Goal: Task Accomplishment & Management: Use online tool/utility

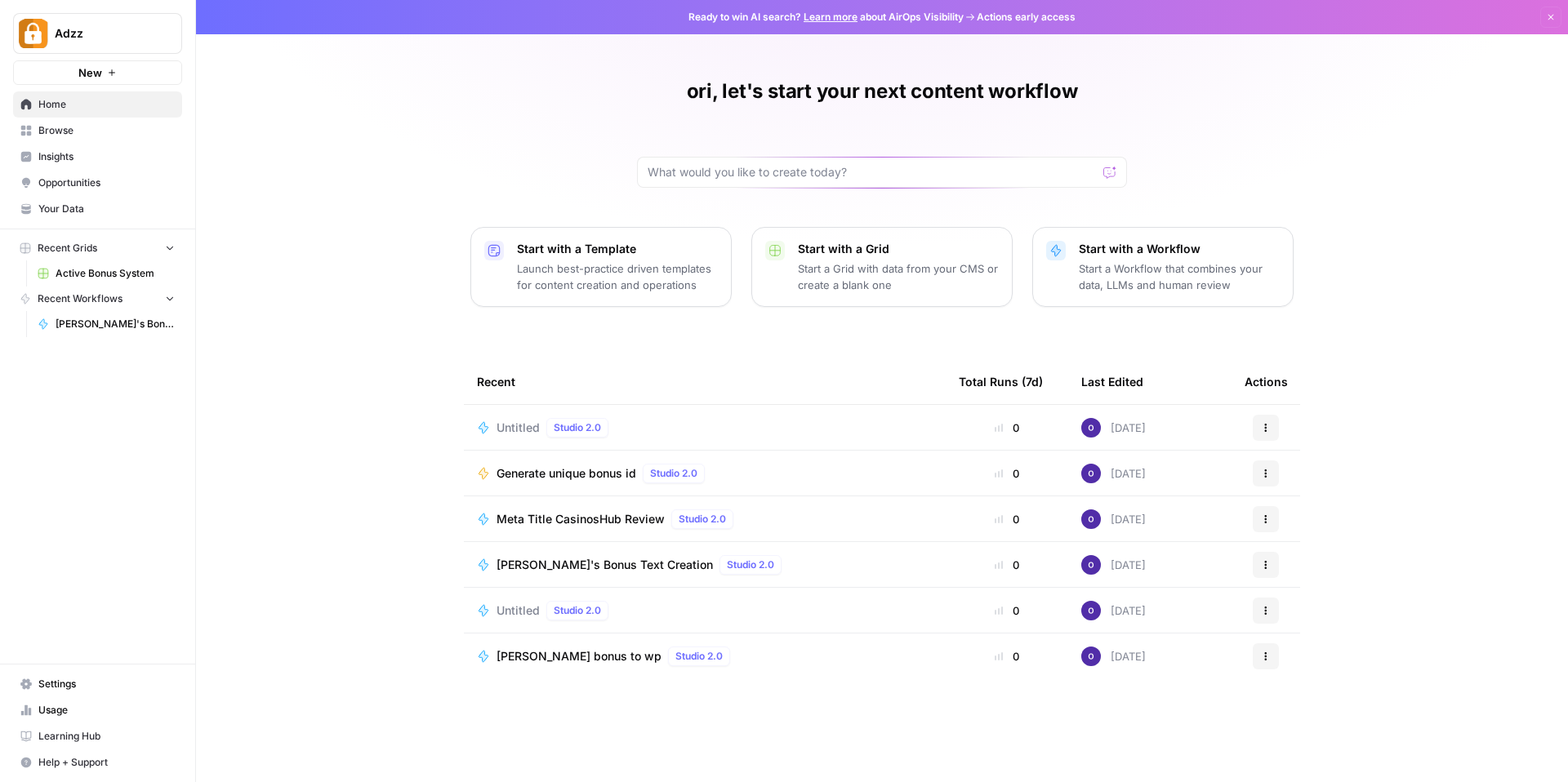
click at [256, 196] on div "ori, let's start your next content workflow Start with a Template Launch best-p…" at bounding box center [881, 391] width 1372 height 782
click at [97, 136] on span "Browse" at bounding box center [107, 131] width 136 height 15
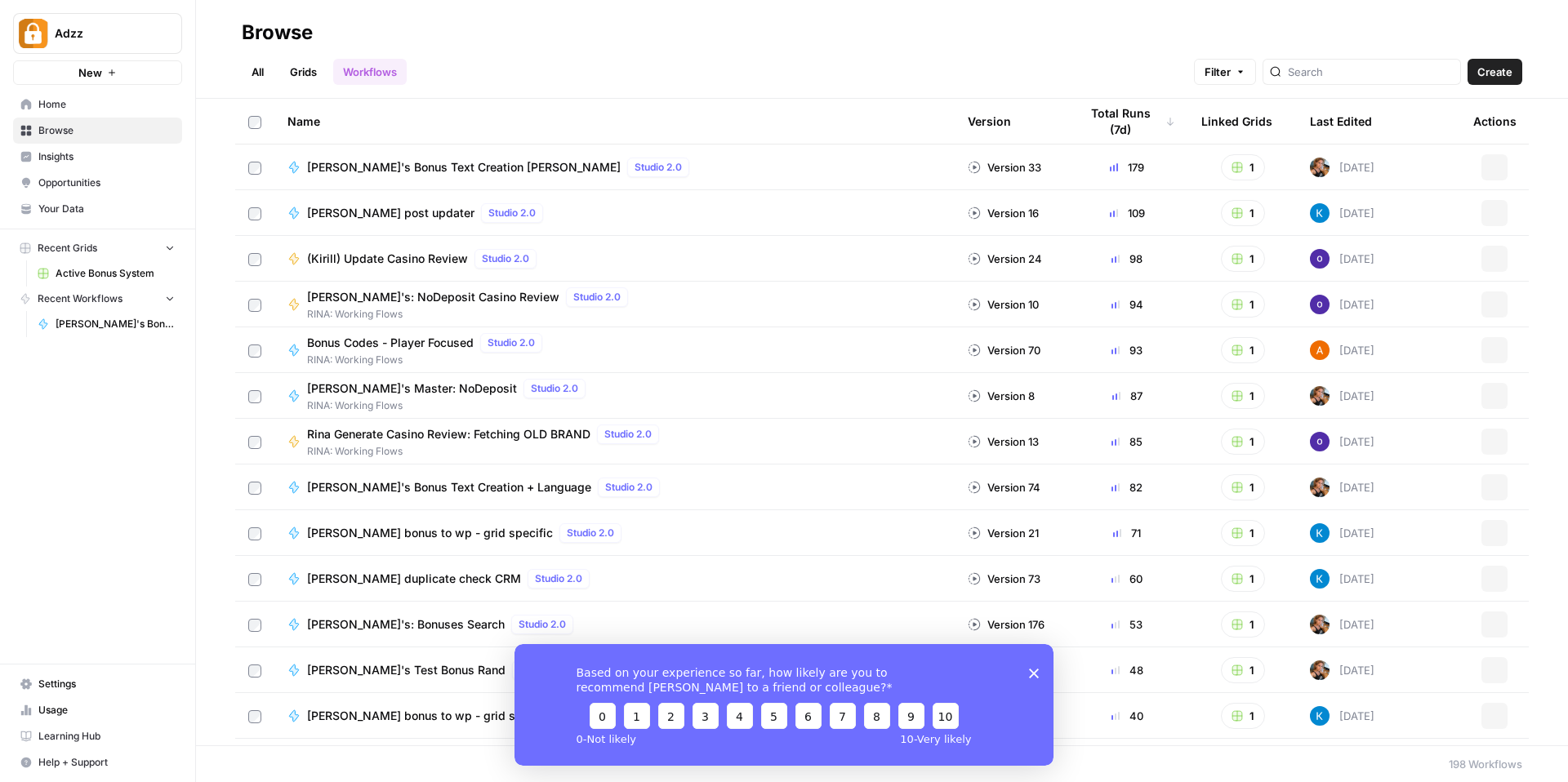
click at [630, 45] on div "Browse" at bounding box center [881, 32] width 1280 height 26
click at [256, 72] on link "All" at bounding box center [257, 72] width 32 height 26
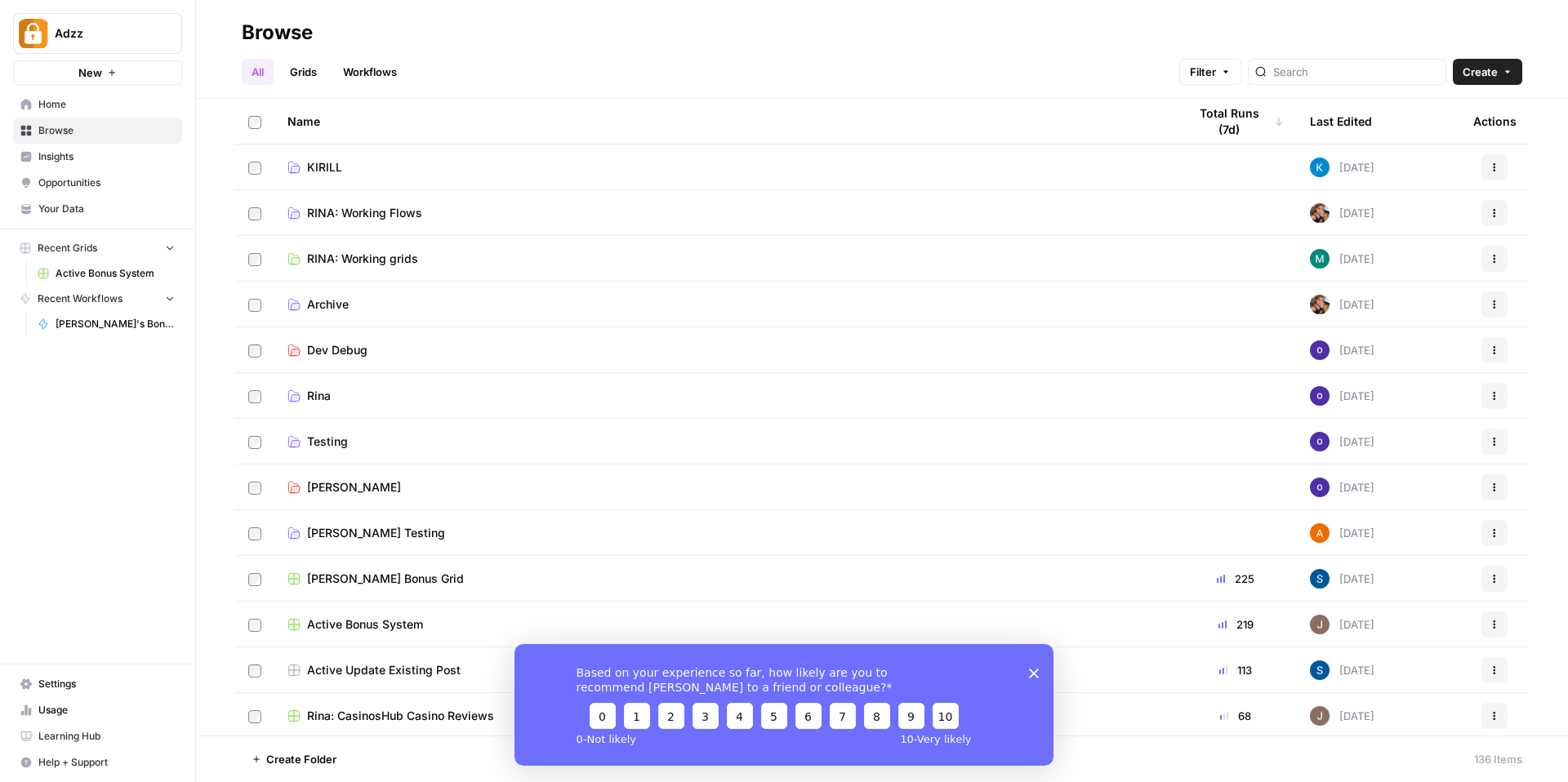
click at [309, 76] on link "Grids" at bounding box center [303, 72] width 47 height 26
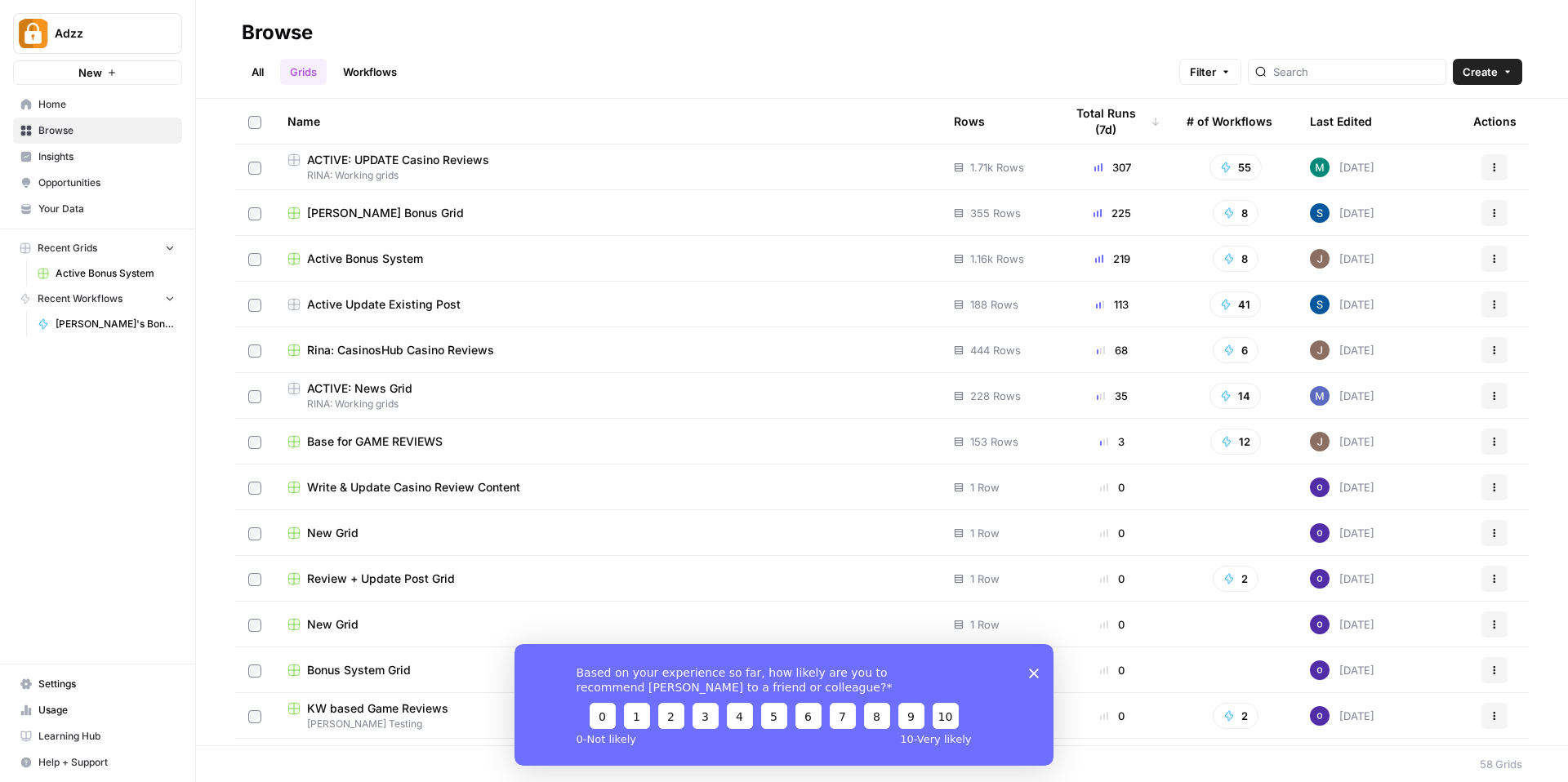
click at [381, 82] on link "Workflows" at bounding box center [370, 72] width 73 height 26
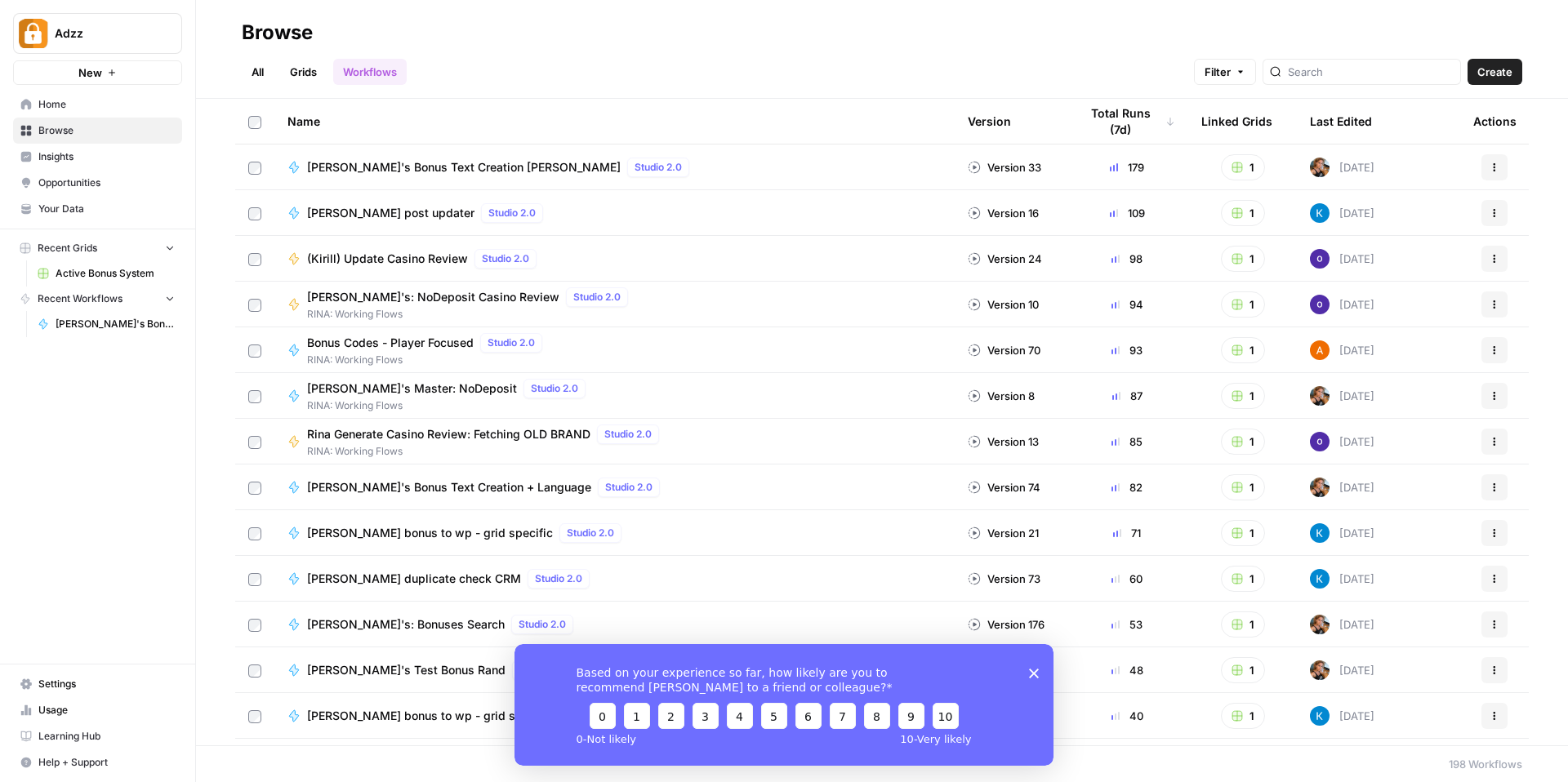
click at [459, 73] on div "All Grids Workflows Filter Create" at bounding box center [881, 65] width 1280 height 39
click at [1375, 65] on input "search" at bounding box center [1370, 72] width 166 height 17
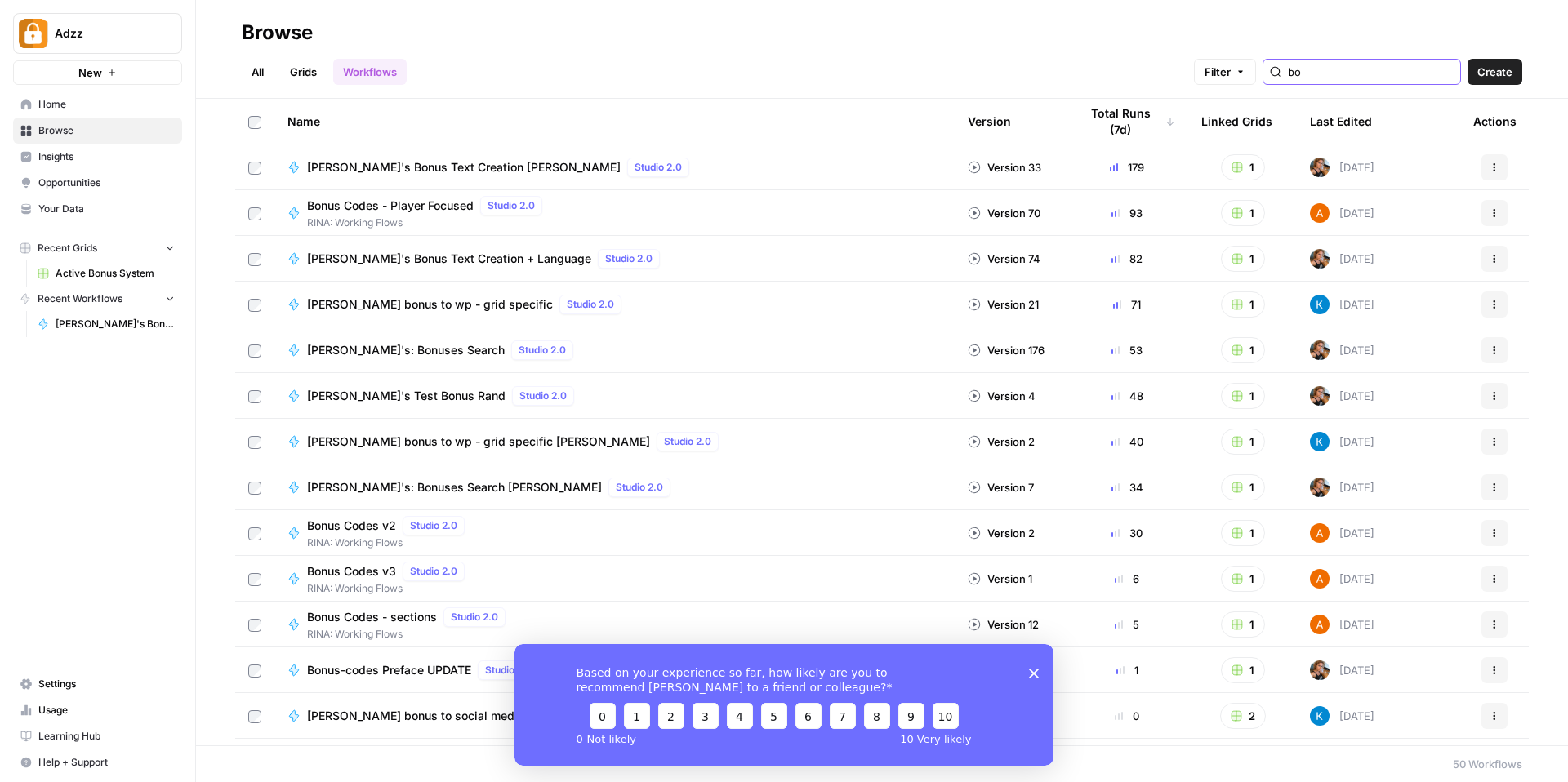
type input "bo"
click at [103, 281] on link "Active Bonus System" at bounding box center [106, 273] width 151 height 26
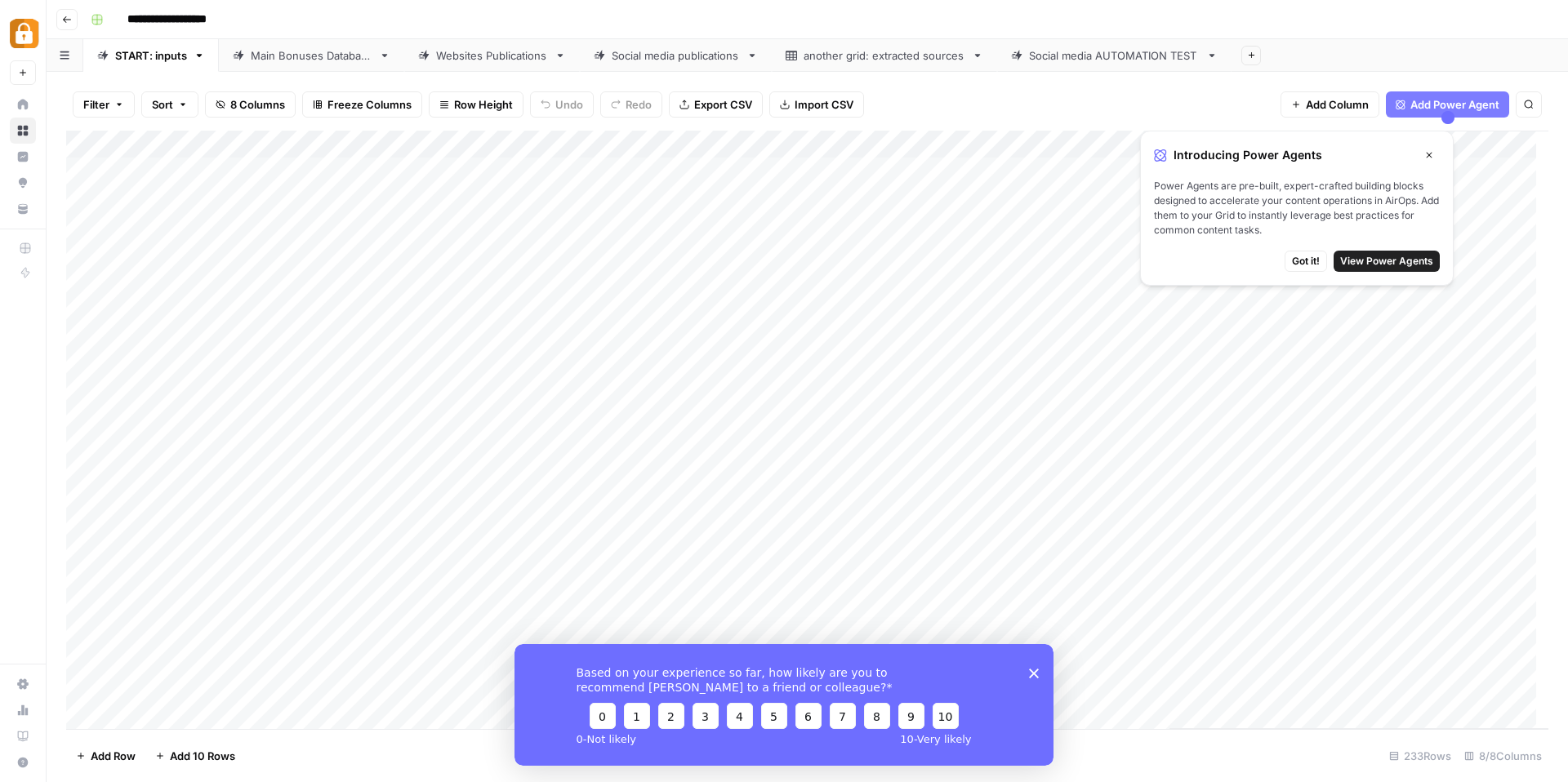
click at [492, 60] on div "Websites Publications" at bounding box center [492, 56] width 112 height 17
click at [1427, 160] on button "Close" at bounding box center [1429, 156] width 22 height 22
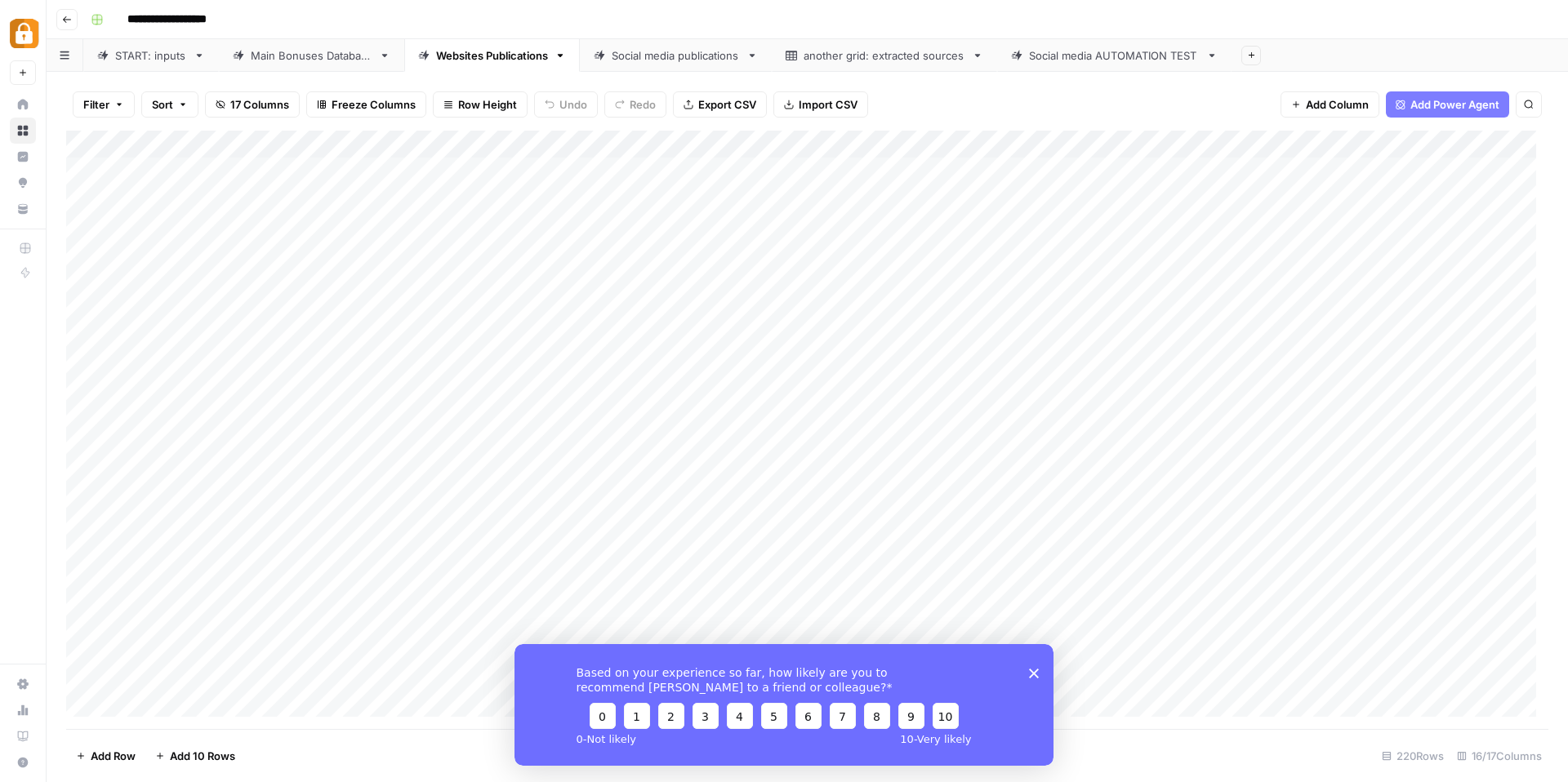
click at [1032, 669] on icon "Close survey" at bounding box center [1034, 672] width 10 height 10
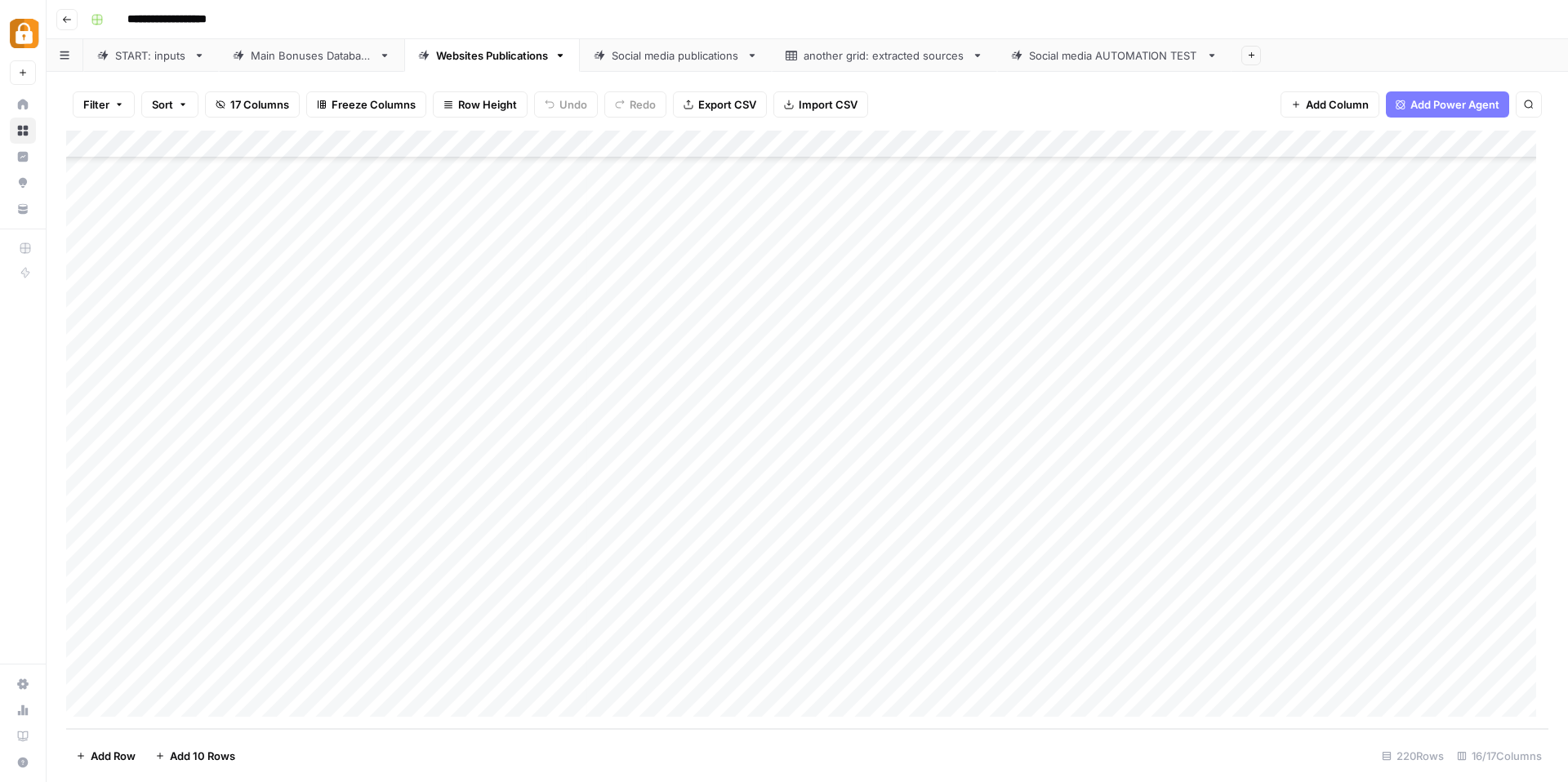
scroll to position [5573, 0]
click at [148, 52] on div "START: inputs" at bounding box center [151, 56] width 72 height 17
click at [329, 56] on div "Main Bonuses Database" at bounding box center [311, 56] width 122 height 17
click at [105, 169] on div "Add Column" at bounding box center [806, 429] width 1482 height 598
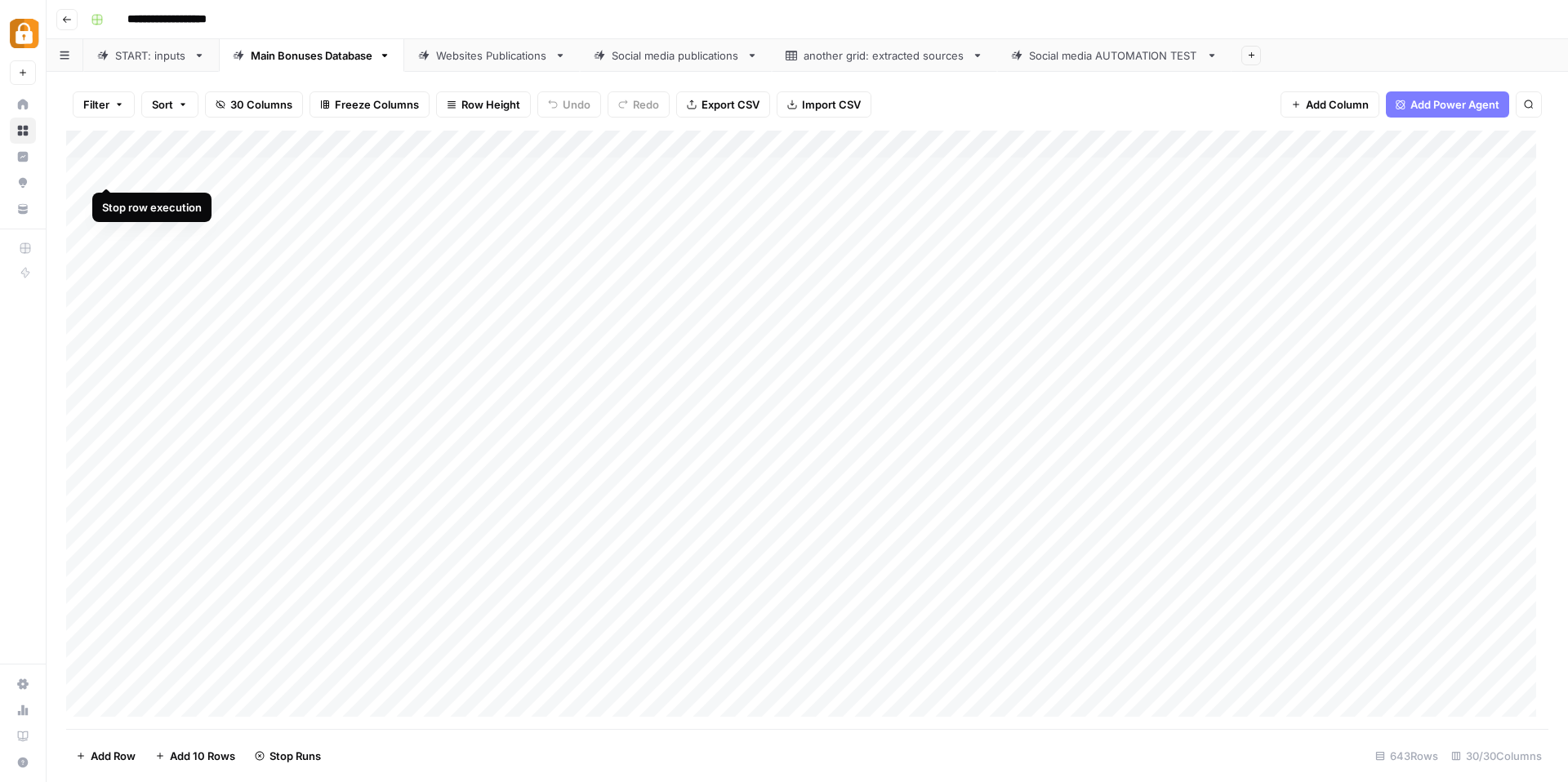
click at [109, 171] on div "Add Column" at bounding box center [806, 429] width 1482 height 598
click at [496, 171] on div "Add Column" at bounding box center [806, 429] width 1482 height 598
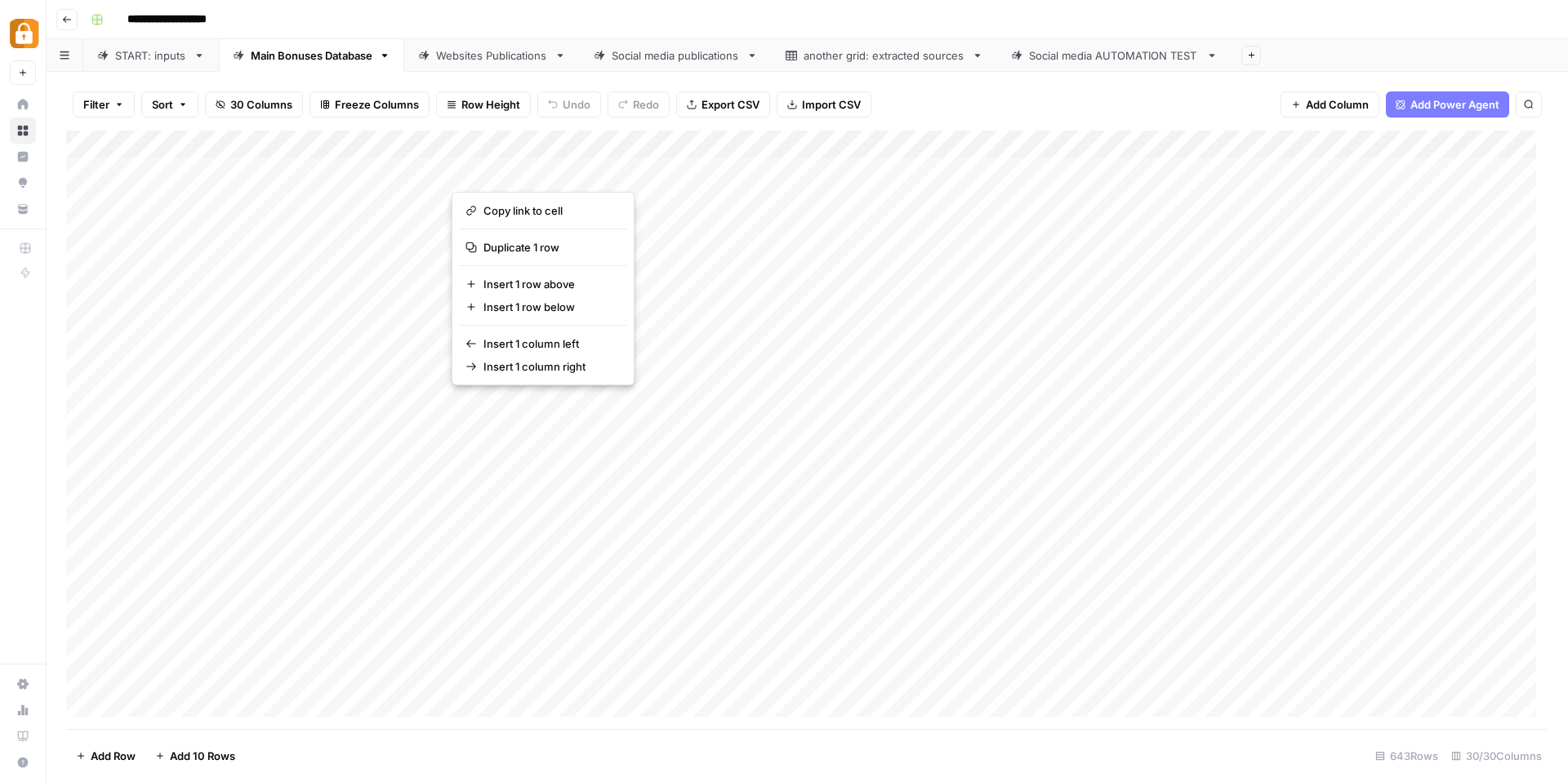
click at [1223, 106] on div "Filter Sort 30 Columns Freeze Columns Row Height Undo Redo Export CSV Import CS…" at bounding box center [806, 104] width 1482 height 52
click at [334, 16] on div "**********" at bounding box center [817, 19] width 1467 height 26
